Goal: Navigation & Orientation: Find specific page/section

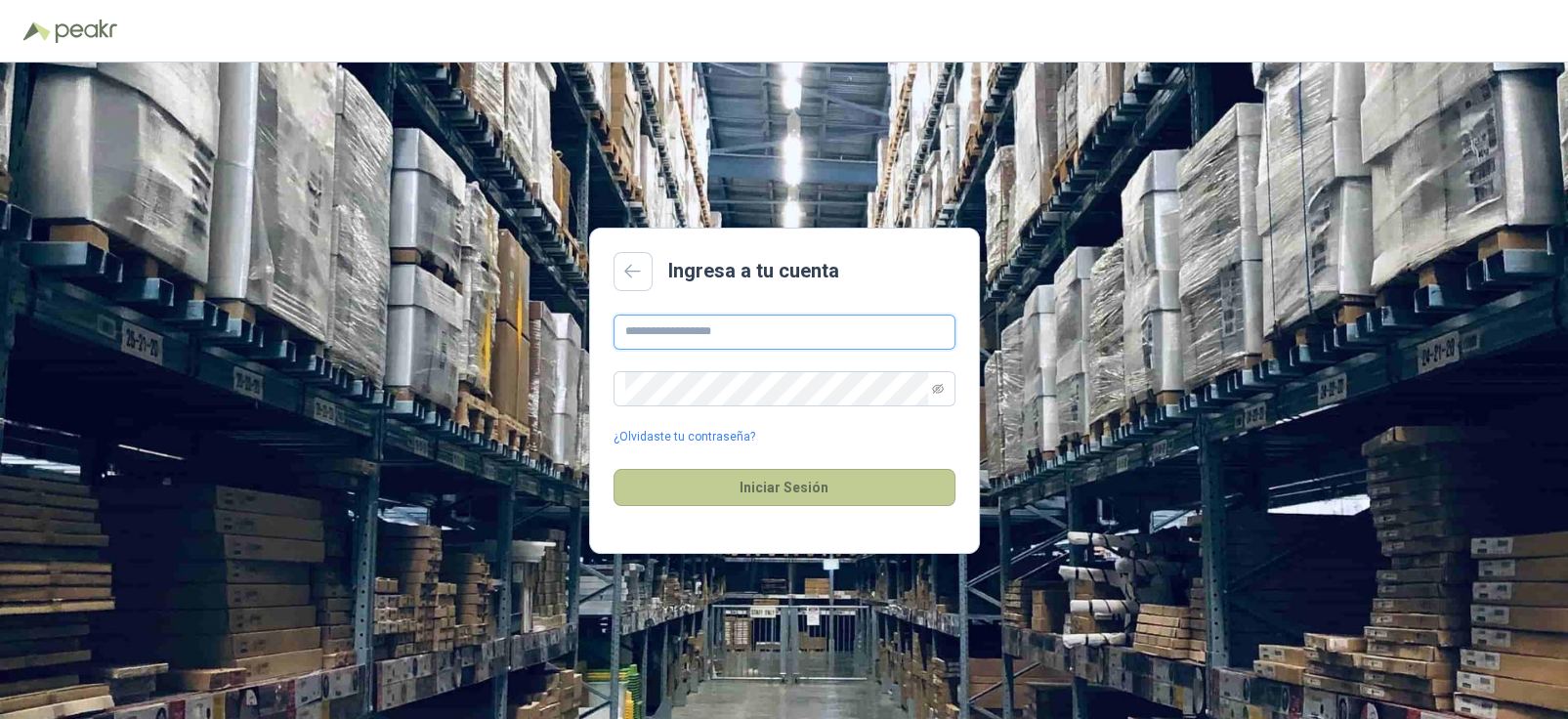
type input "**********"
click at [756, 488] on button "Iniciar Sesión" at bounding box center [785, 488] width 342 height 38
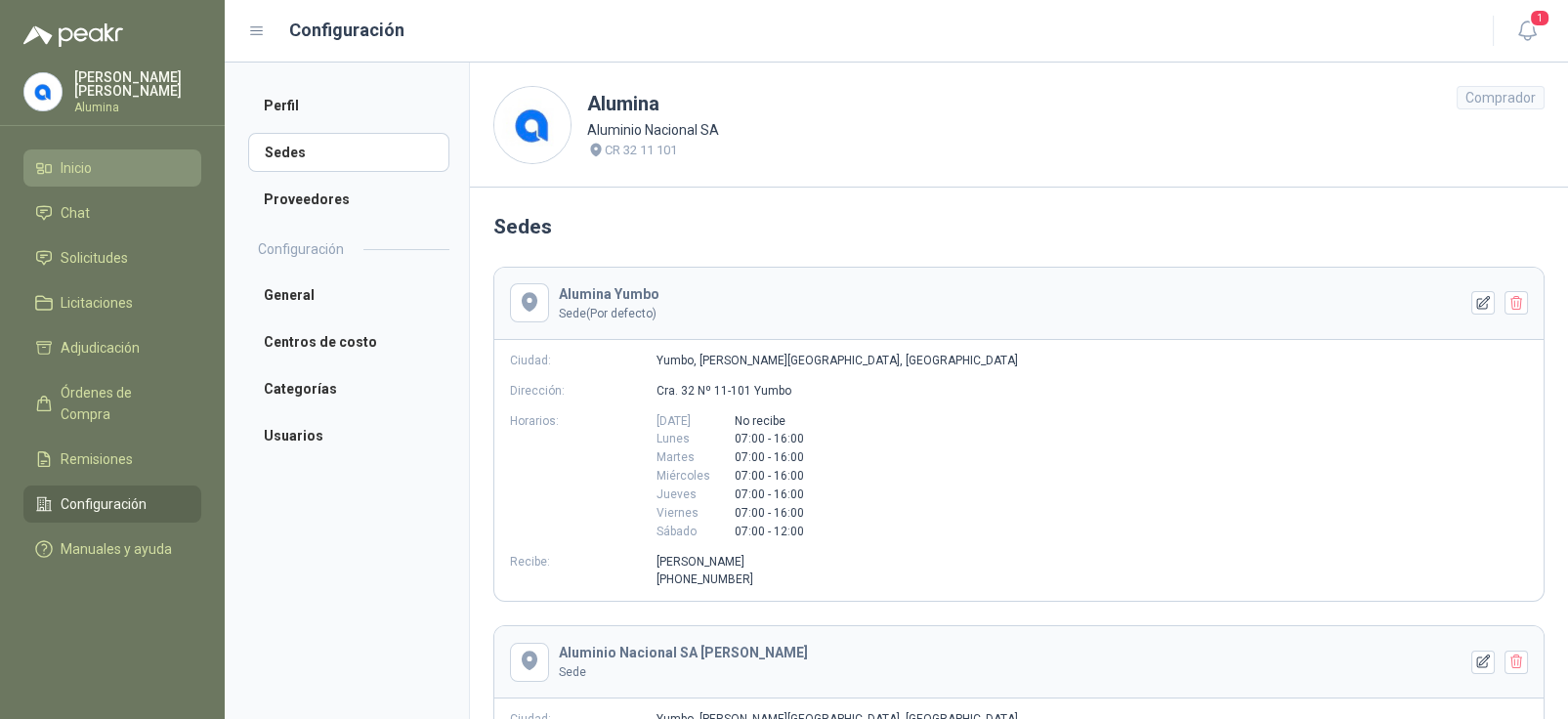
click at [88, 162] on span "Inicio" at bounding box center [76, 168] width 32 height 22
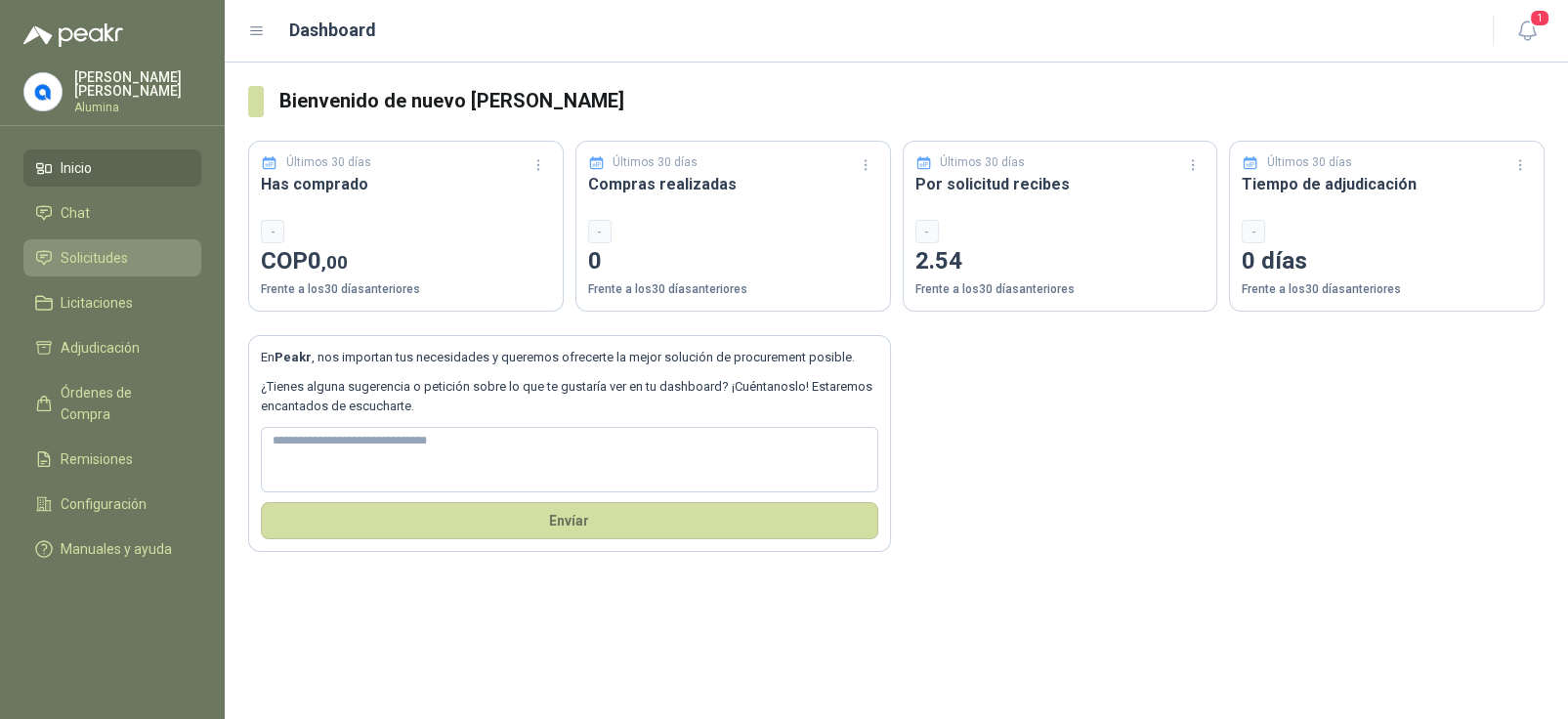
click at [70, 249] on span "Solicitudes" at bounding box center [94, 258] width 67 height 22
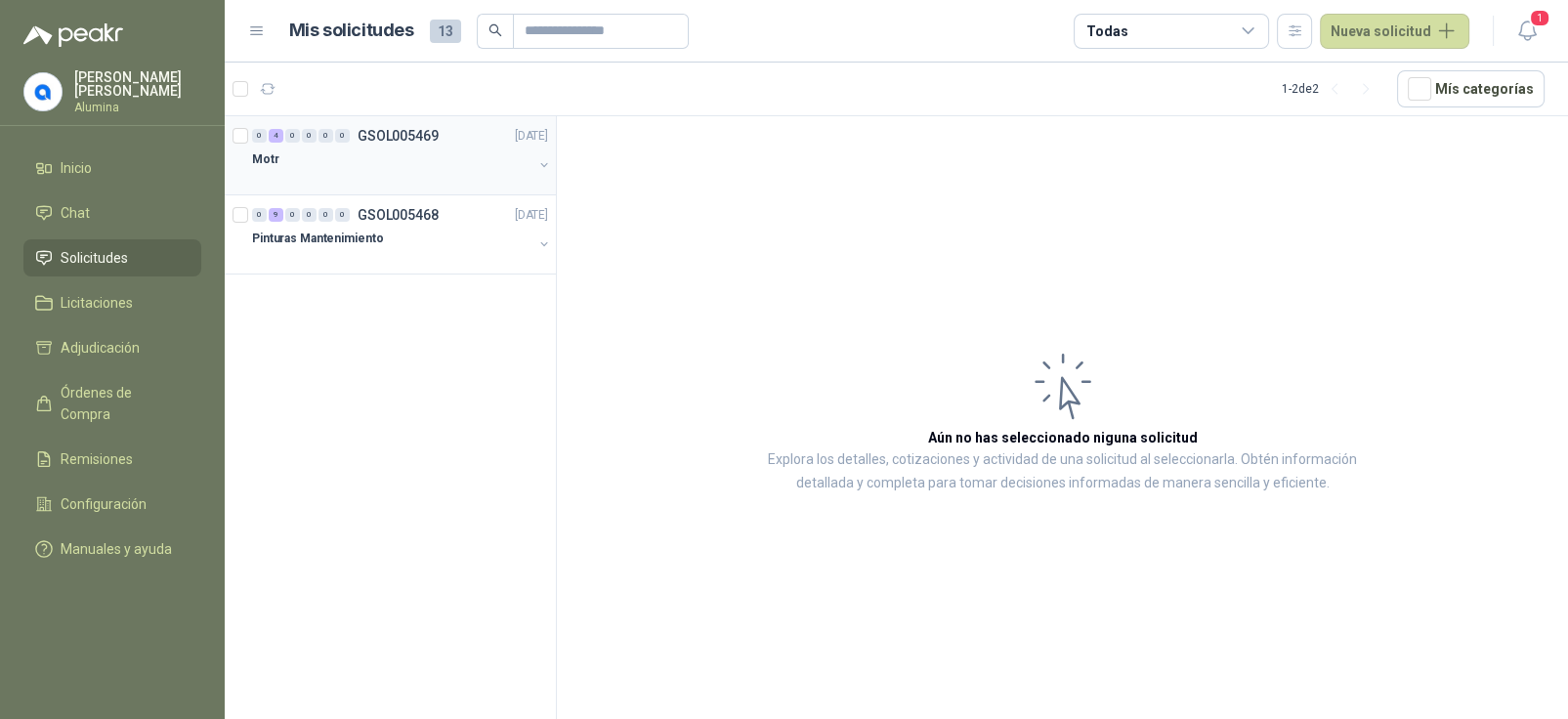
click at [376, 173] on div at bounding box center [392, 179] width 281 height 16
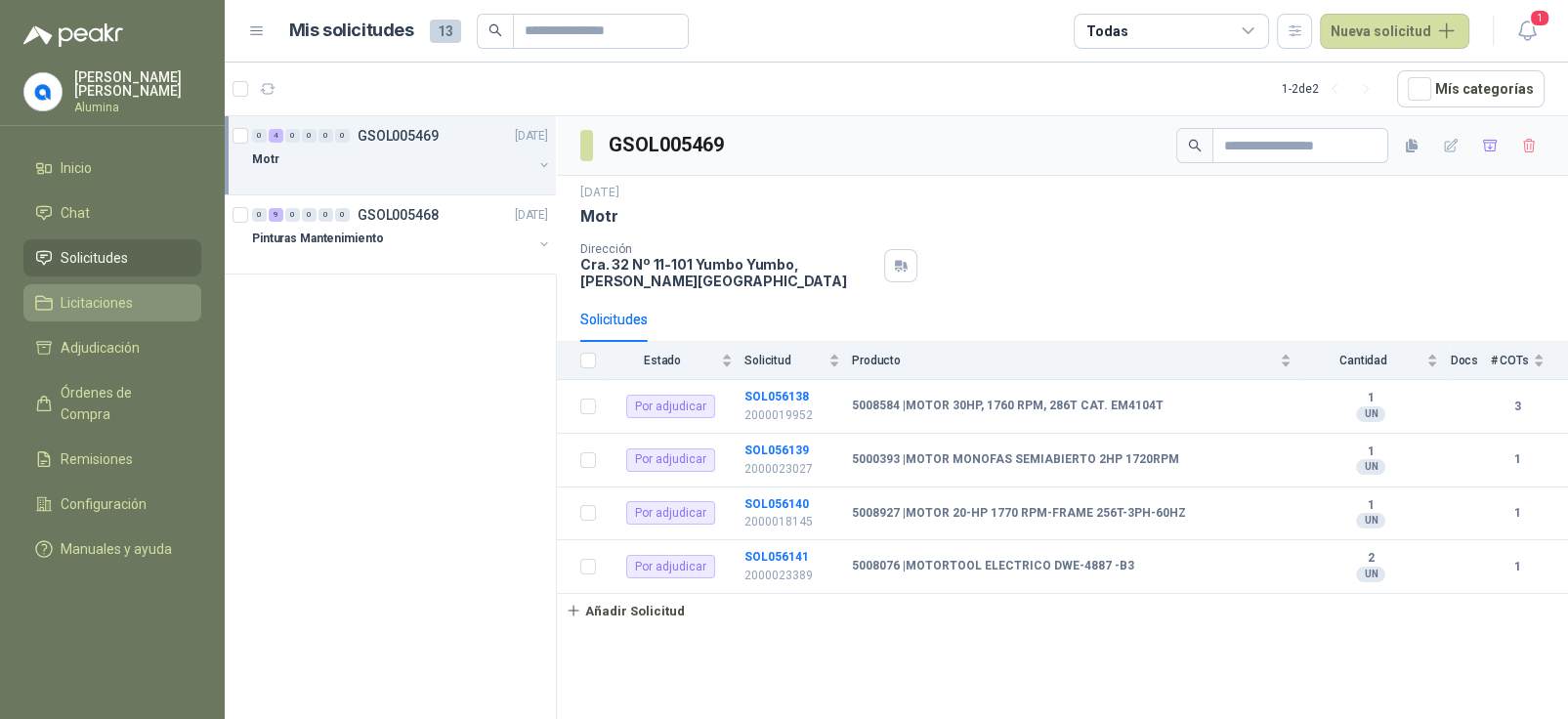
click at [104, 287] on link "Licitaciones" at bounding box center [113, 304] width 178 height 38
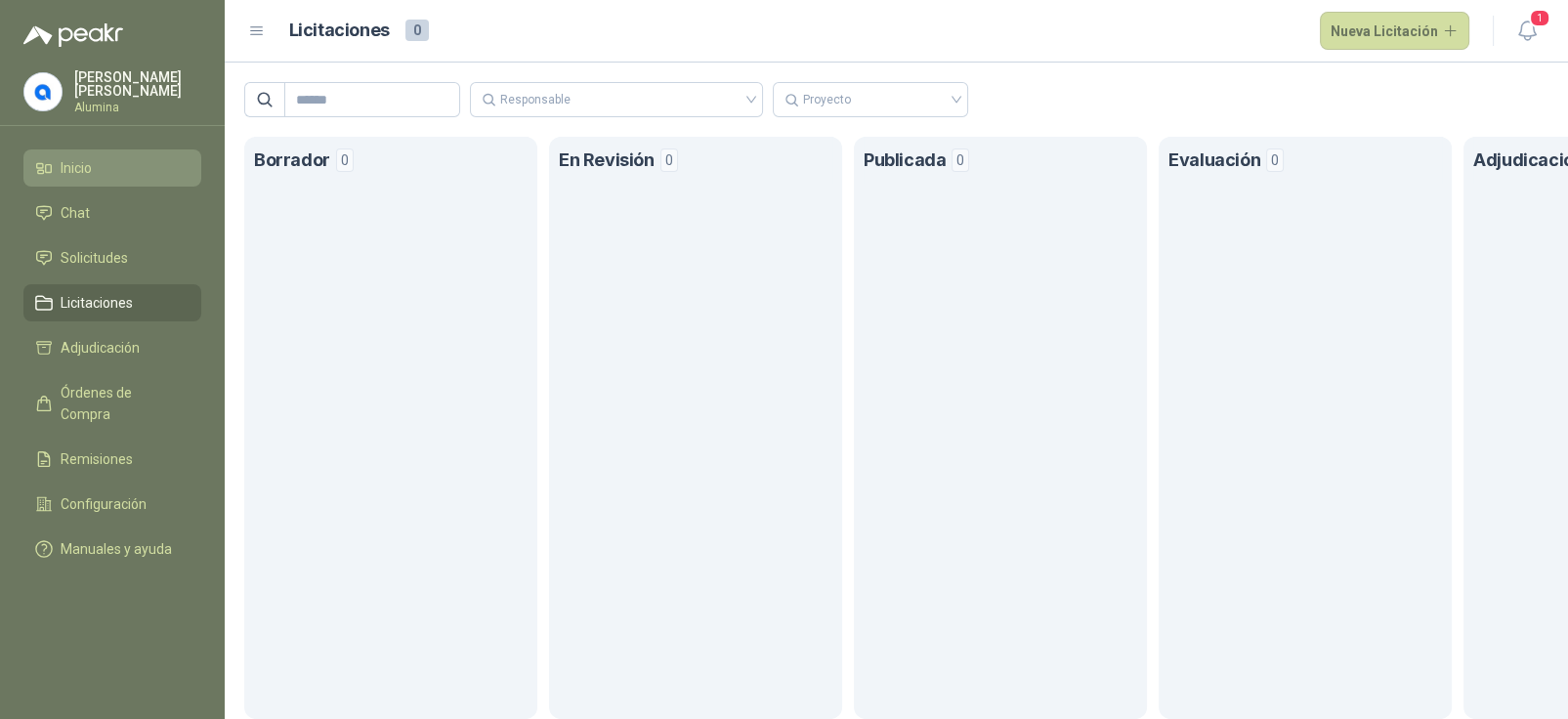
click at [84, 163] on span "Inicio" at bounding box center [76, 168] width 32 height 22
